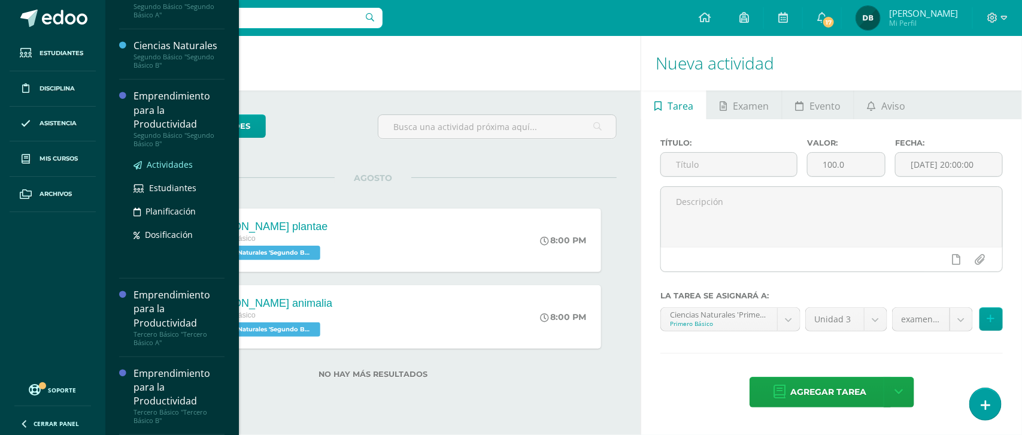
scroll to position [357, 0]
click at [145, 110] on div "Emprendimiento para la Productividad" at bounding box center [179, 109] width 91 height 41
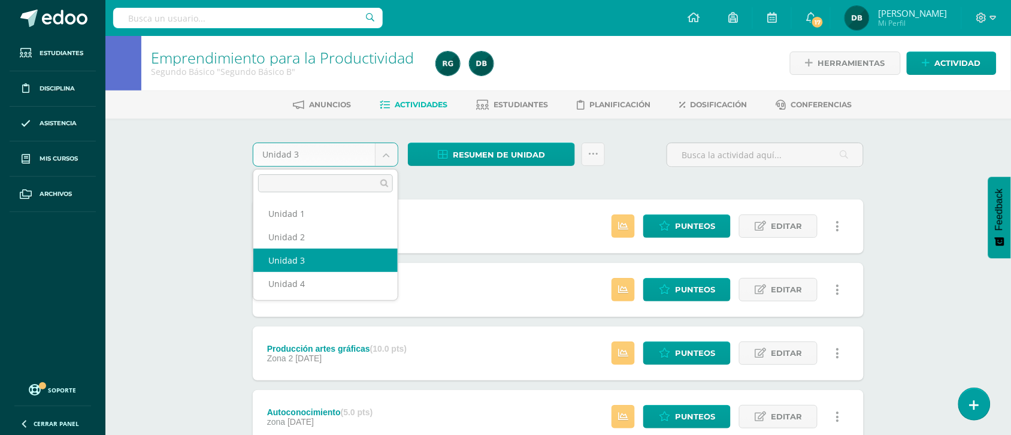
click at [387, 154] on body "Estudiantes Disciplina Asistencia Mis cursos Archivos Soporte Centro de ayuda Ú…" at bounding box center [505, 357] width 1011 height 714
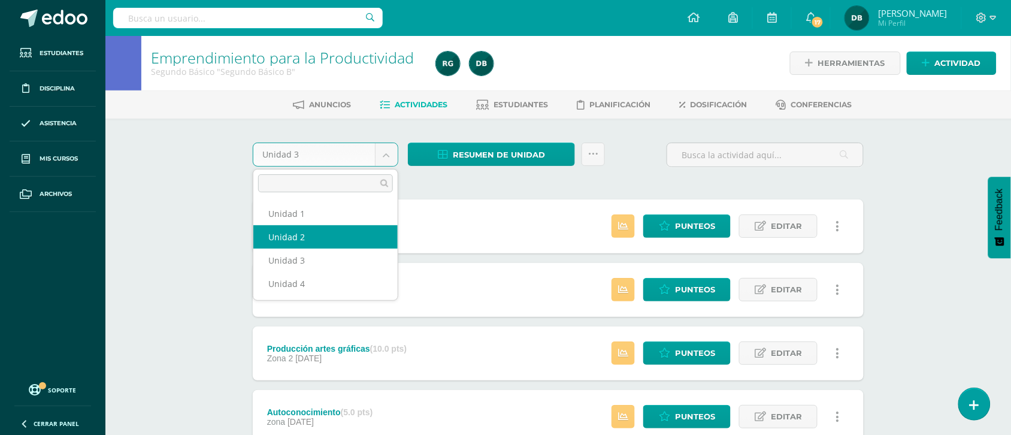
select select "Unidad 2"
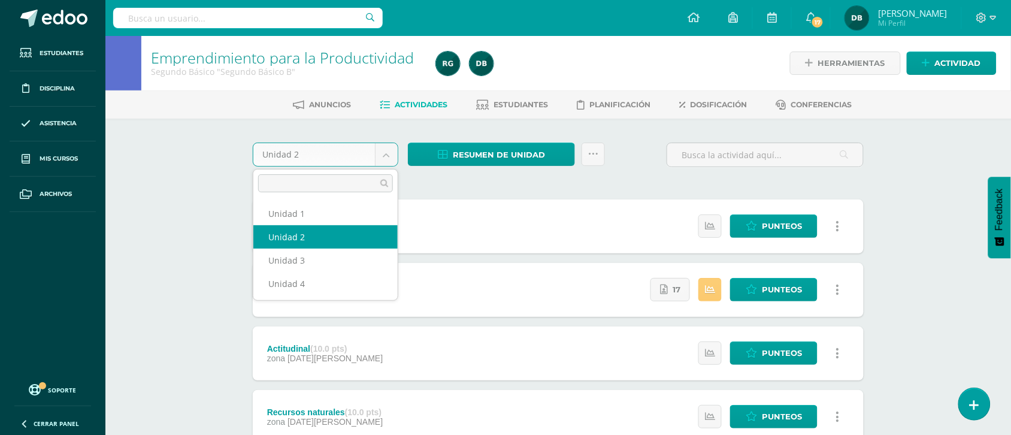
click at [384, 150] on body "Estudiantes Disciplina Asistencia Mis cursos Archivos Soporte Centro de ayuda Ú…" at bounding box center [505, 357] width 1011 height 714
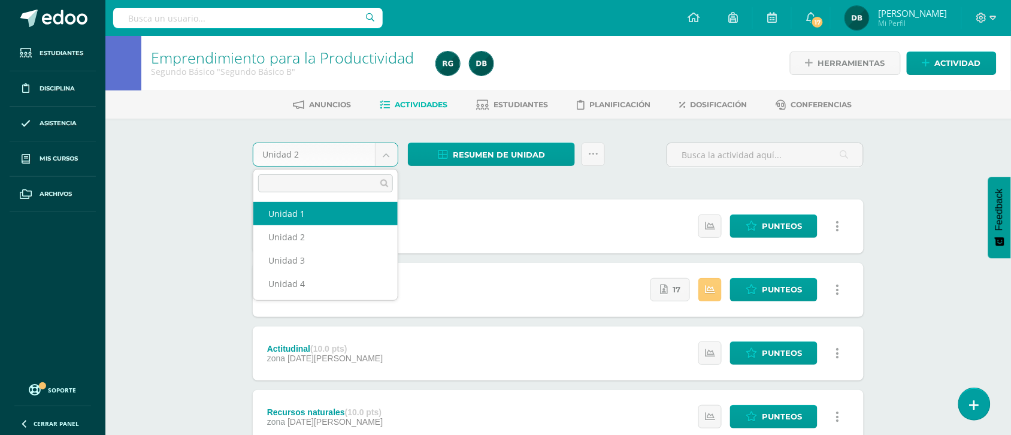
select select "Unidad 1"
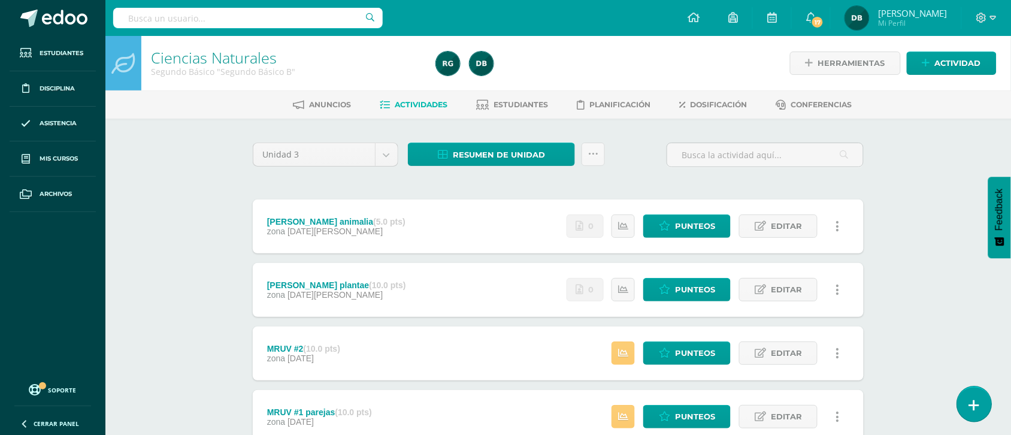
click at [977, 409] on icon at bounding box center [974, 405] width 11 height 14
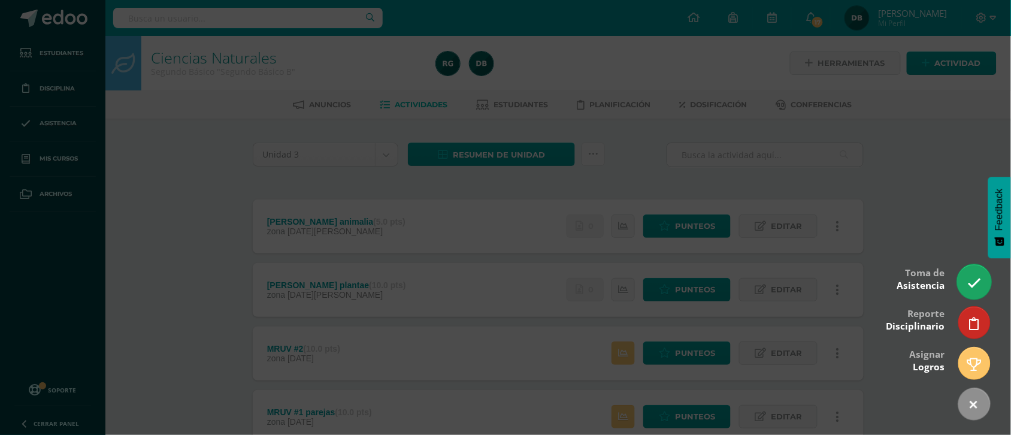
click at [972, 290] on link at bounding box center [974, 281] width 34 height 35
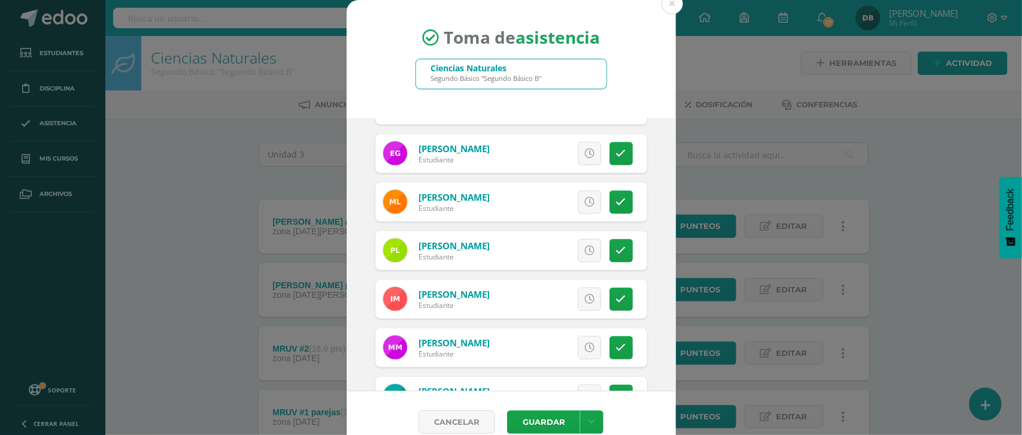
scroll to position [471, 0]
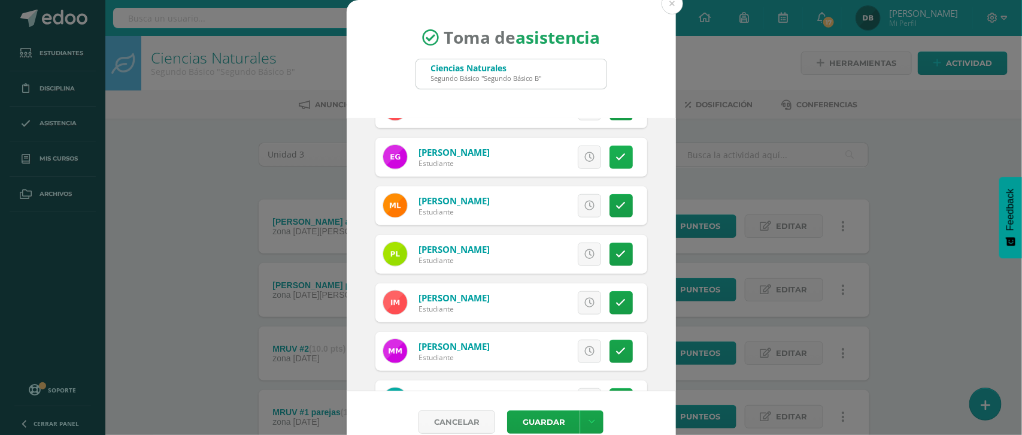
click at [616, 157] on icon at bounding box center [621, 157] width 10 height 10
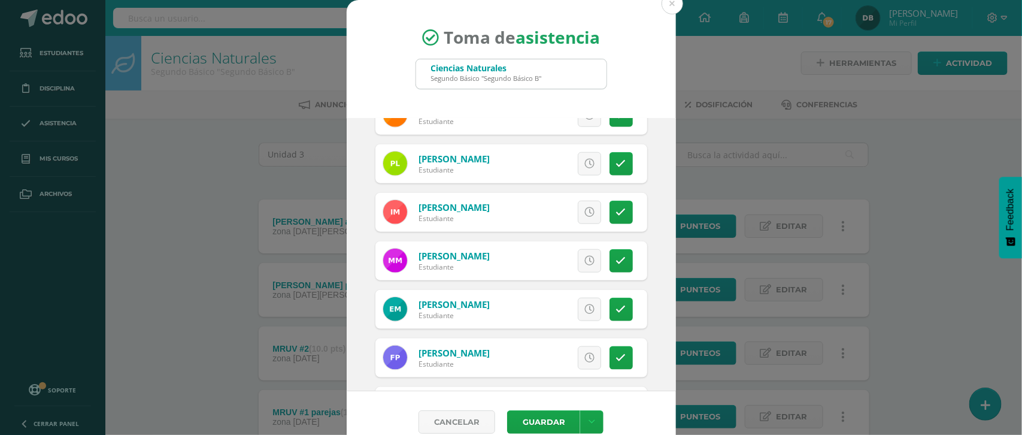
scroll to position [566, 0]
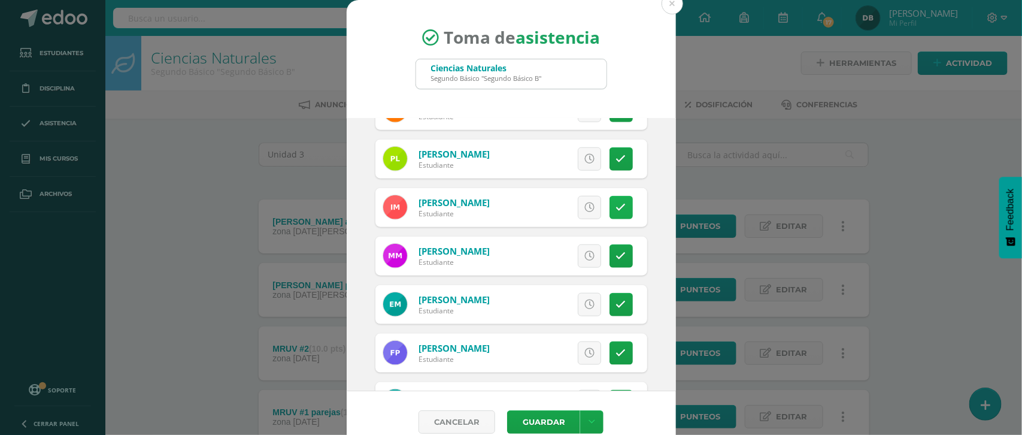
click at [610, 214] on link at bounding box center [621, 207] width 23 height 23
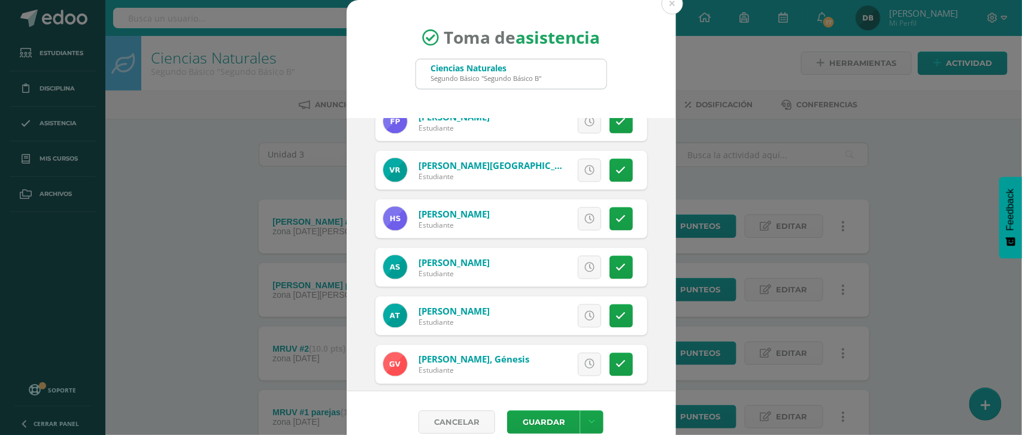
scroll to position [798, 0]
click at [616, 165] on icon at bounding box center [621, 170] width 10 height 10
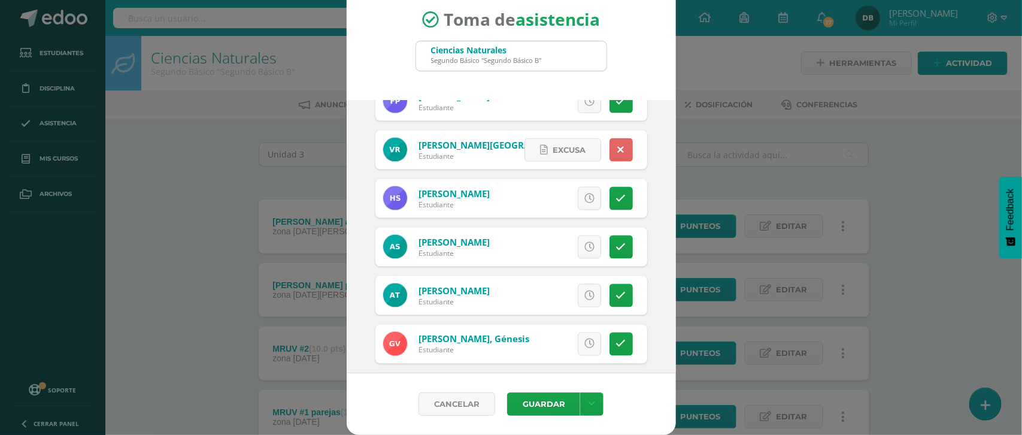
scroll to position [800, 0]
click at [563, 147] on span "Excusa" at bounding box center [569, 149] width 33 height 22
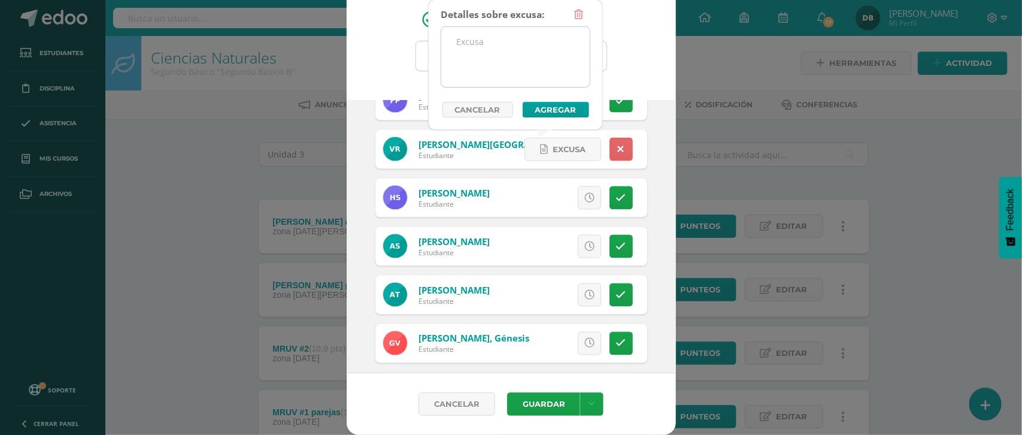
click at [506, 69] on textarea at bounding box center [515, 57] width 148 height 60
type textarea "Estuvo en reunión, pero tuvo problemas de conexión"
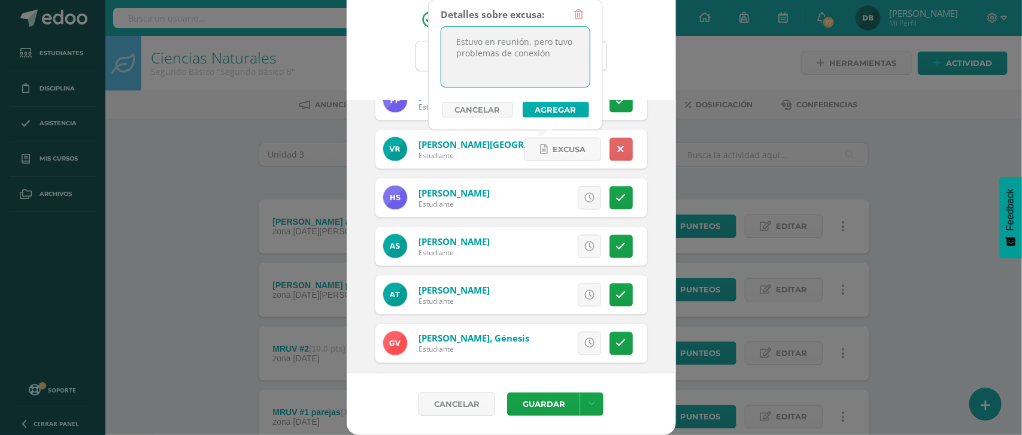
click at [545, 116] on button "Agregar" at bounding box center [556, 110] width 66 height 16
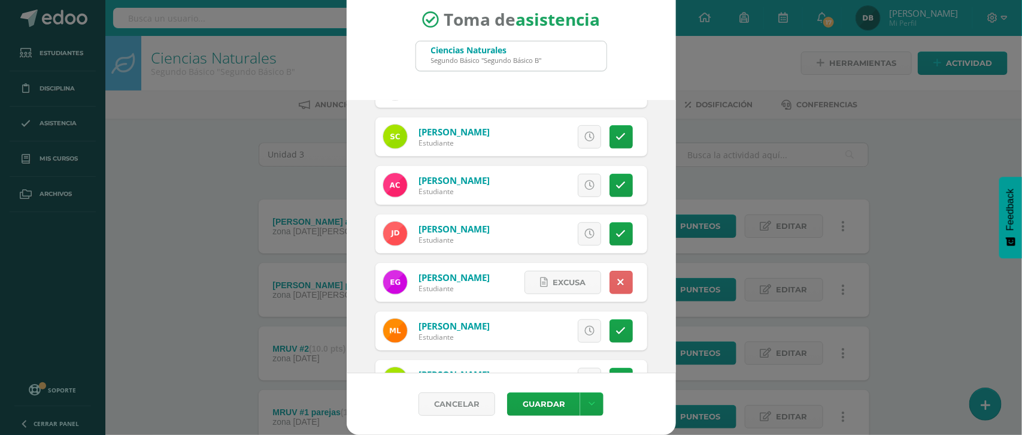
scroll to position [327, 0]
click at [553, 292] on span "Excusa" at bounding box center [569, 283] width 33 height 22
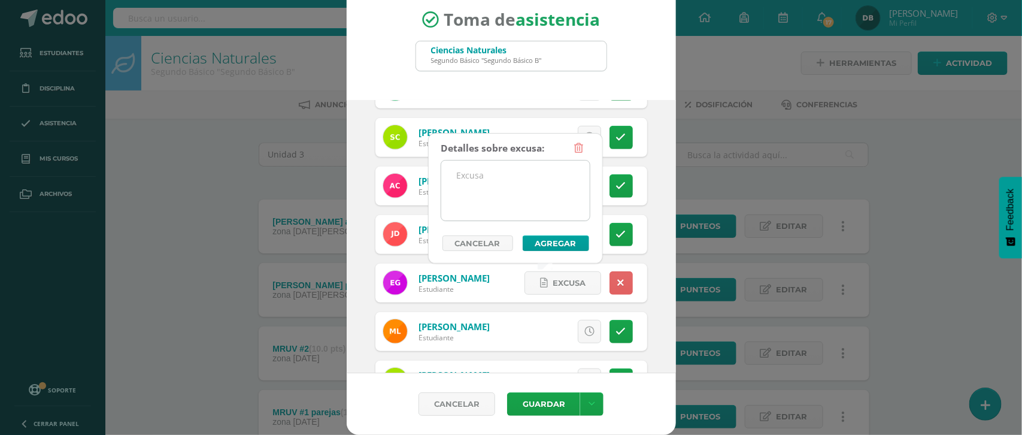
click at [458, 180] on textarea at bounding box center [515, 190] width 148 height 60
type textarea "Estuvo al inicio de la reunión"
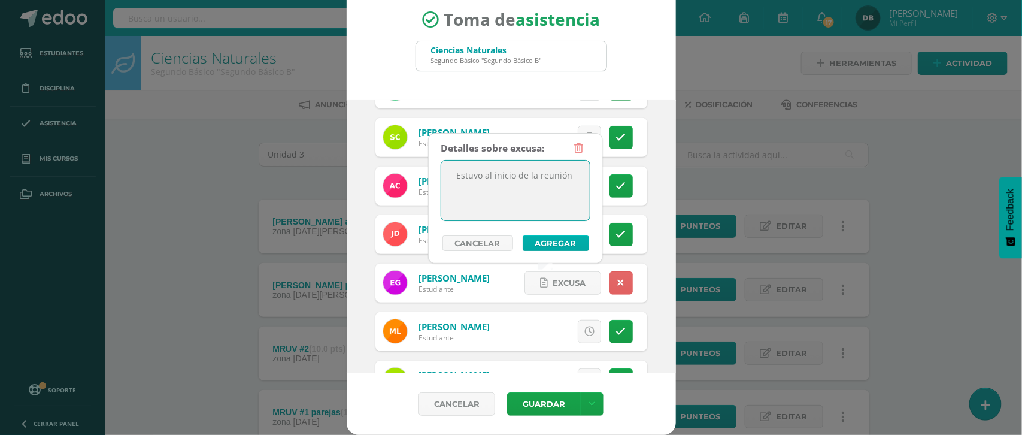
click at [564, 242] on button "Agregar" at bounding box center [556, 243] width 66 height 16
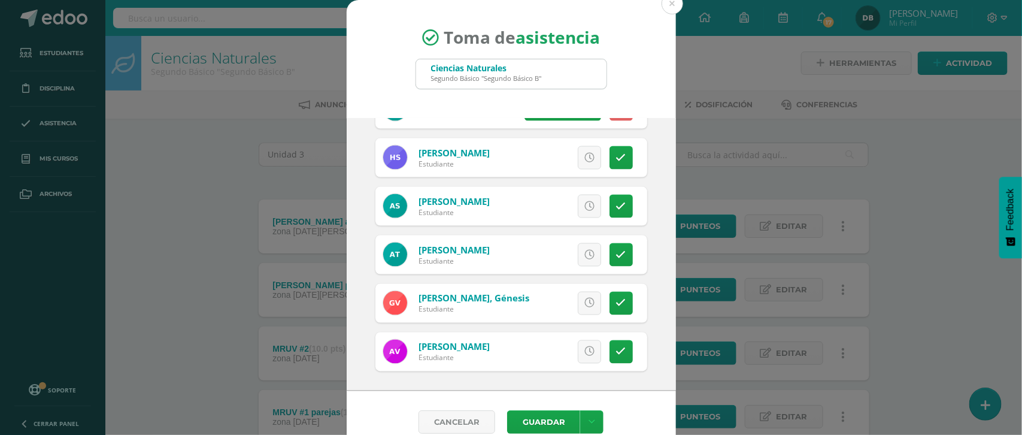
scroll to position [18, 0]
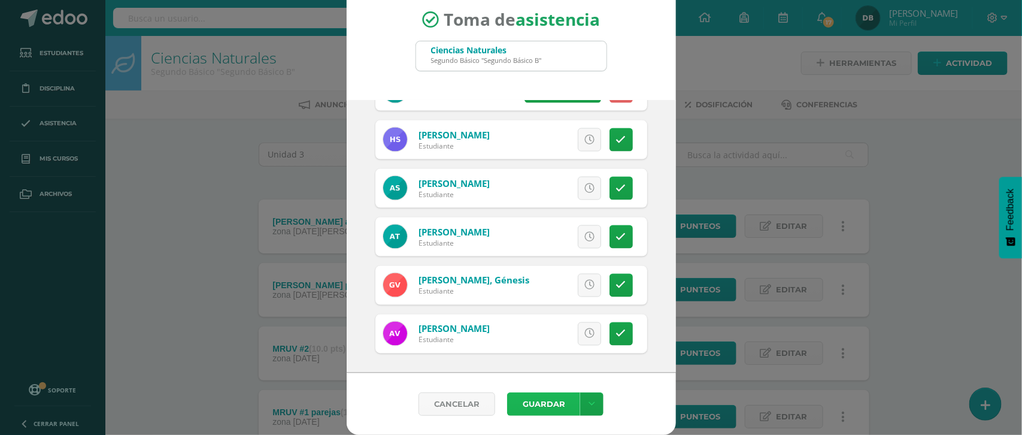
click at [544, 409] on button "Guardar" at bounding box center [543, 403] width 73 height 23
